Goal: Information Seeking & Learning: Learn about a topic

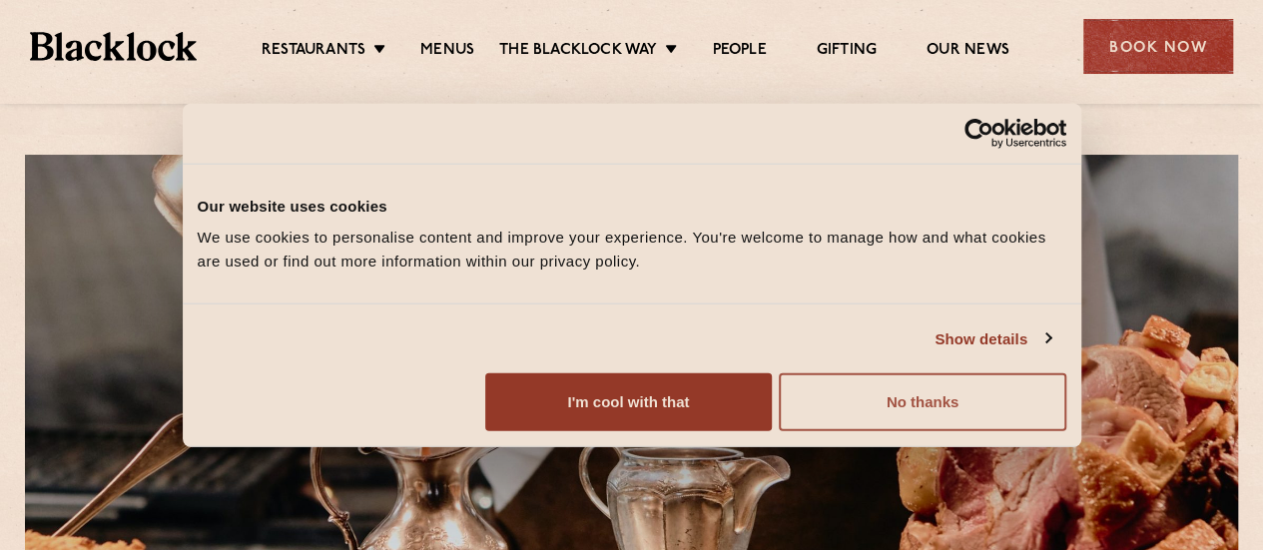
click at [1059, 431] on button "No thanks" at bounding box center [922, 402] width 286 height 58
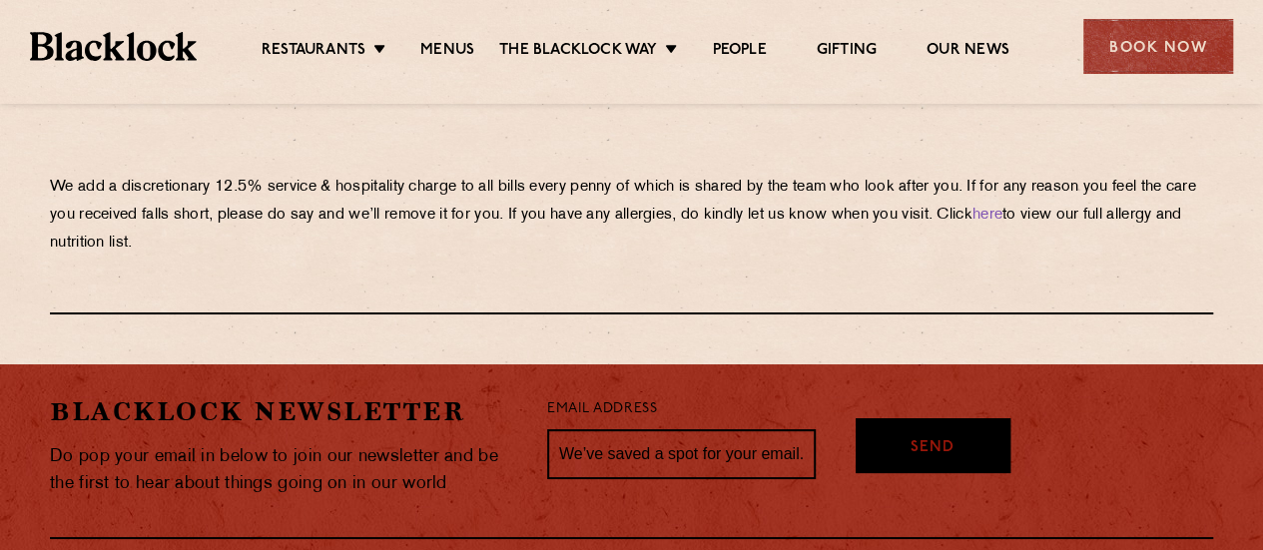
scroll to position [3294, 0]
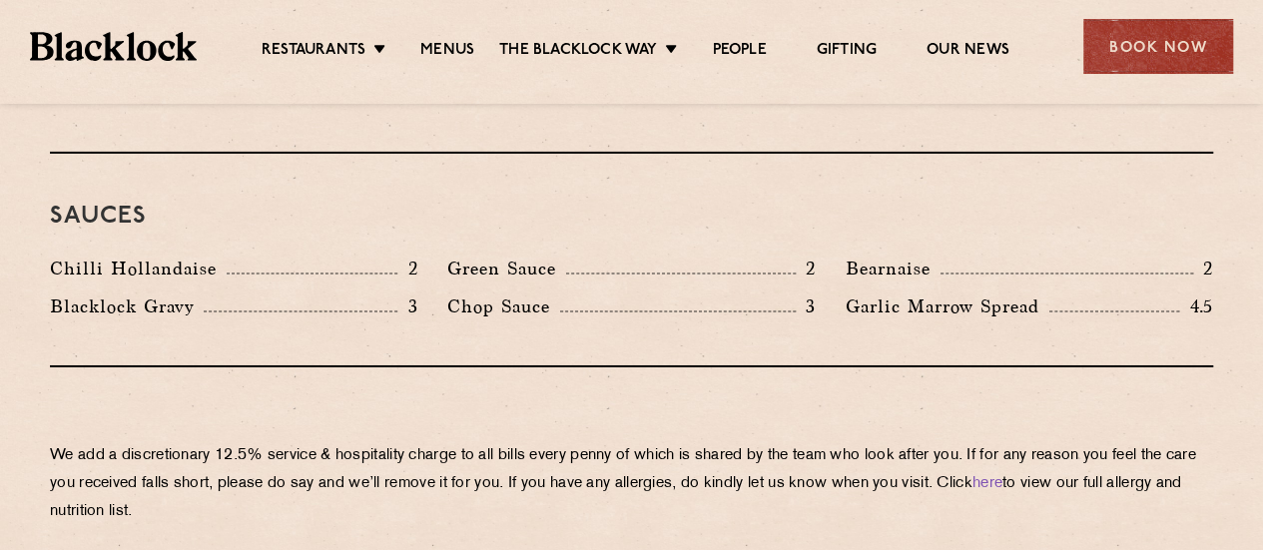
click at [457, 36] on ul "Restaurants Soho City Shoreditch Covent Garden Canary Wharf Manchester Birmingh…" at bounding box center [635, 47] width 876 height 32
click at [455, 53] on link "Menus" at bounding box center [447, 52] width 54 height 22
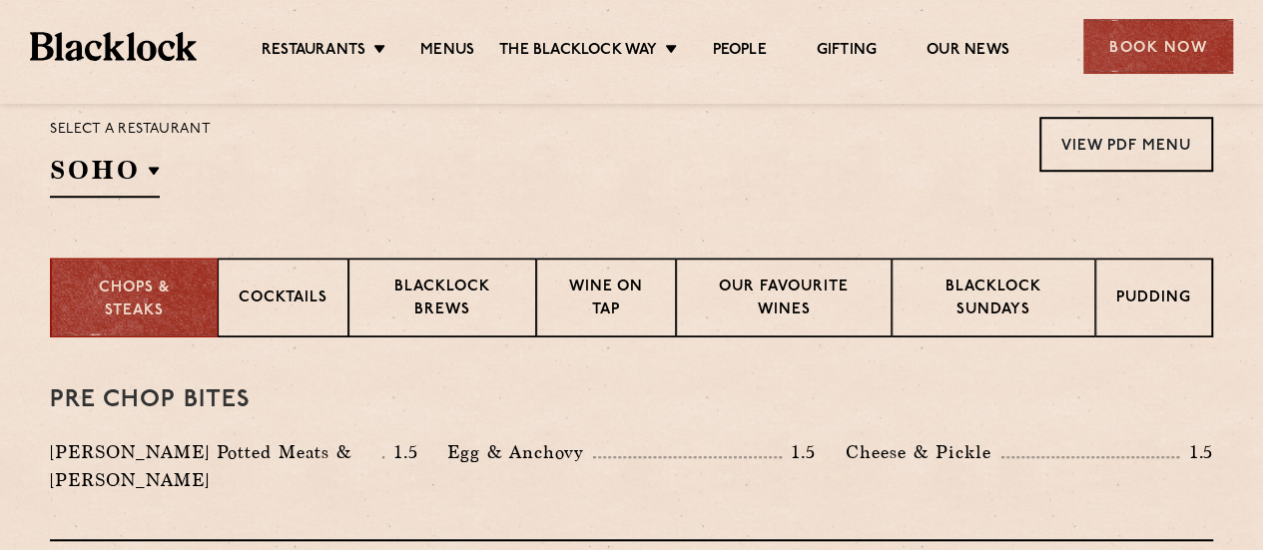
scroll to position [699, 0]
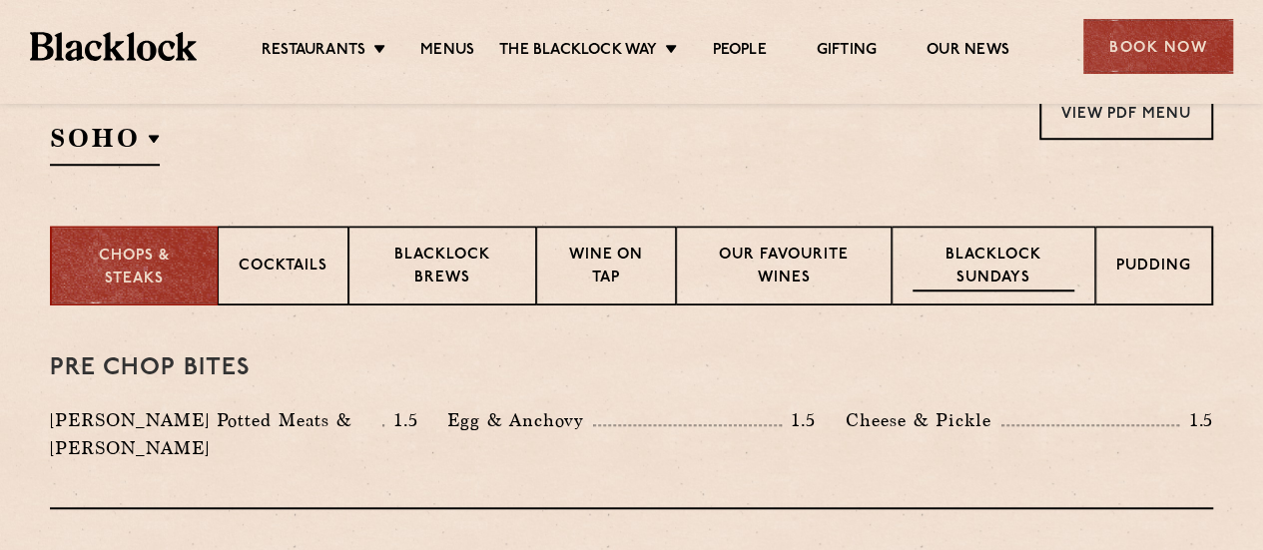
click at [1029, 270] on p "Blacklock Sundays" at bounding box center [993, 268] width 162 height 47
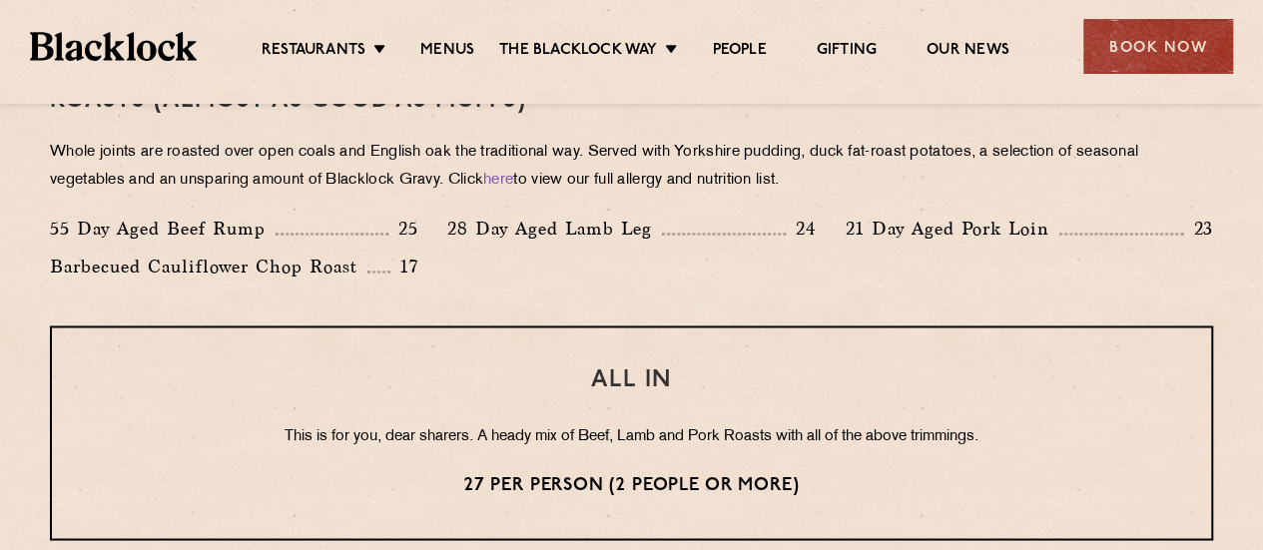
scroll to position [1597, 0]
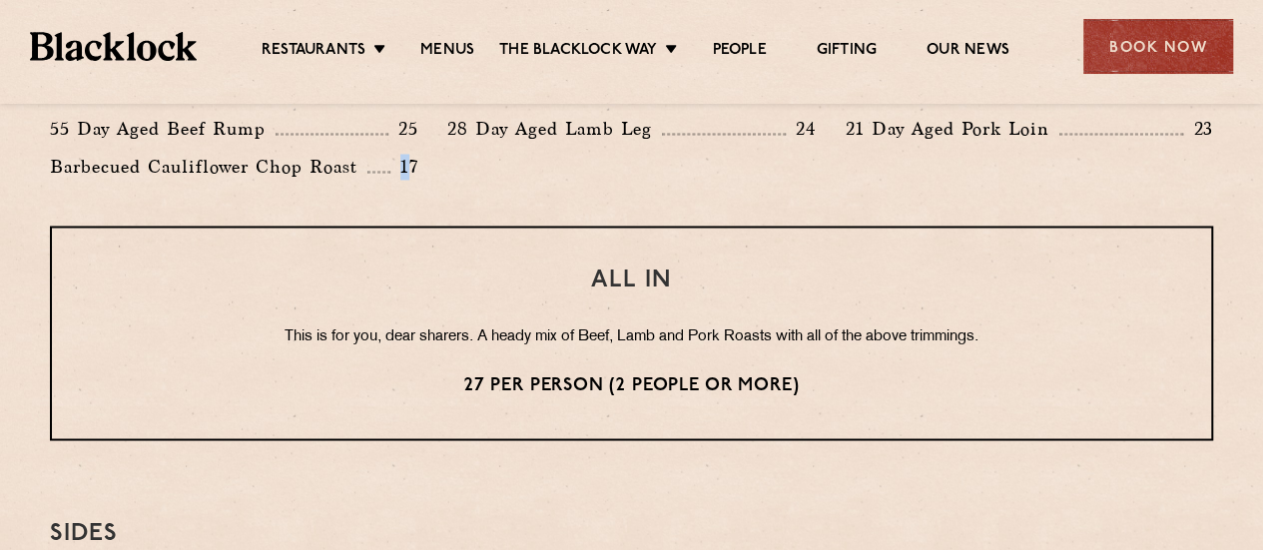
drag, startPoint x: 411, startPoint y: 167, endPoint x: 399, endPoint y: 160, distance: 13.9
click at [399, 160] on p "17" at bounding box center [404, 167] width 28 height 26
click at [425, 173] on div "Barbecued Cauliflower Chop Roast 17" at bounding box center [233, 172] width 397 height 38
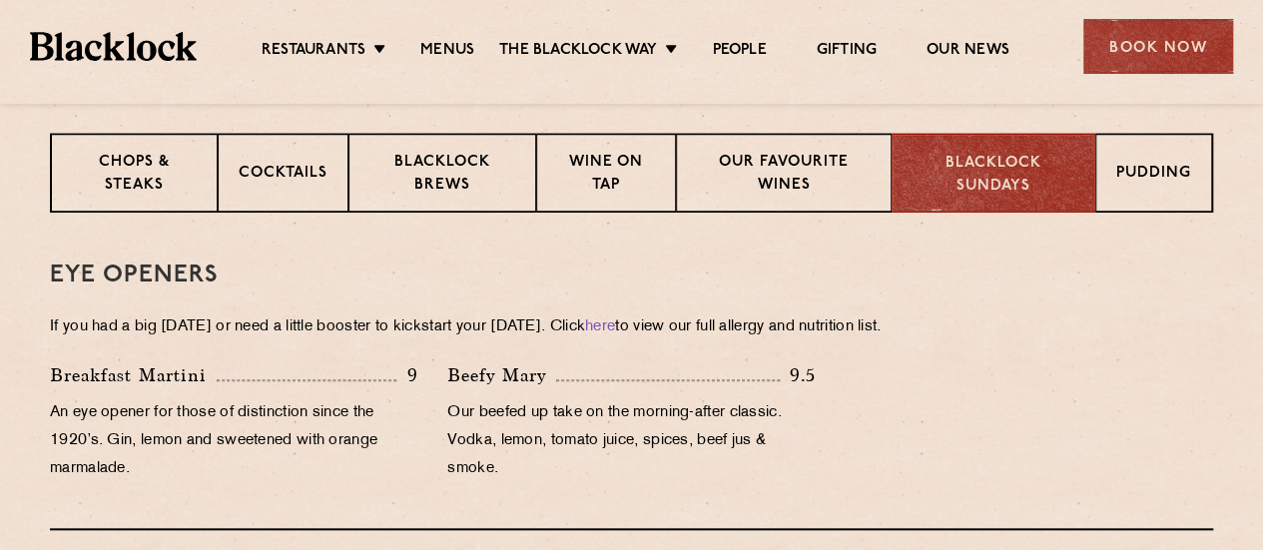
scroll to position [799, 0]
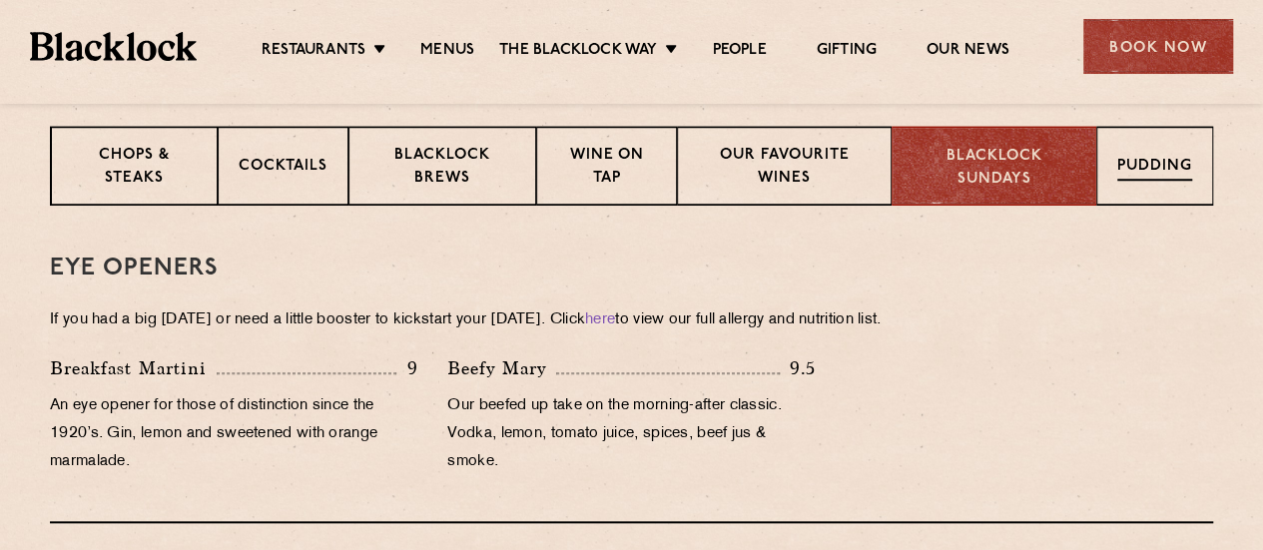
click at [1121, 155] on div "Pudding" at bounding box center [1154, 166] width 117 height 80
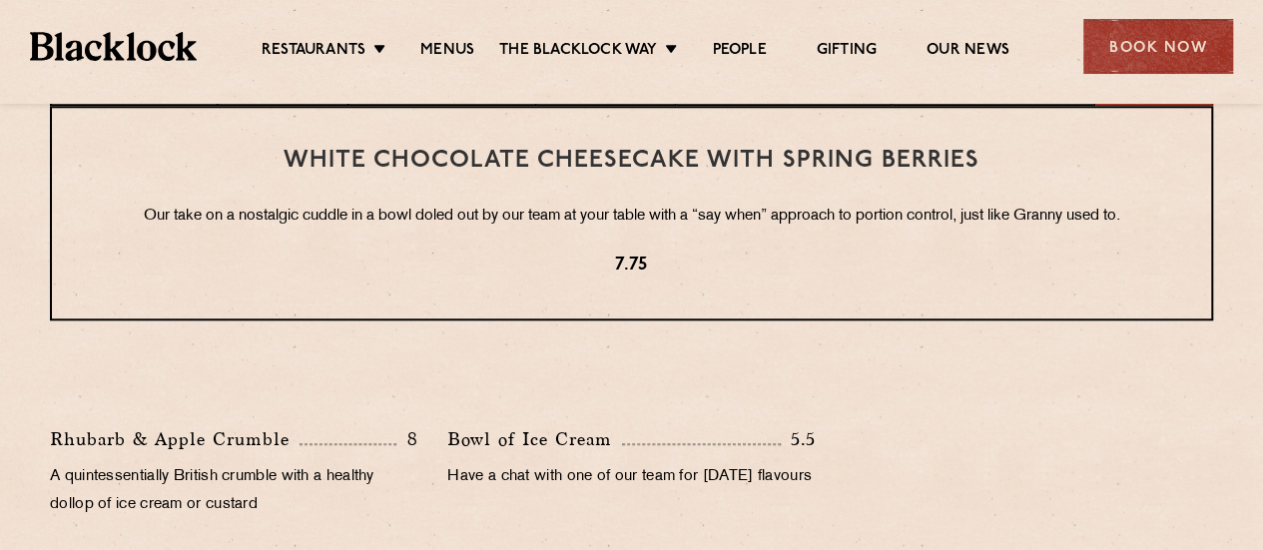
scroll to position [998, 0]
